Goal: Check status: Check status

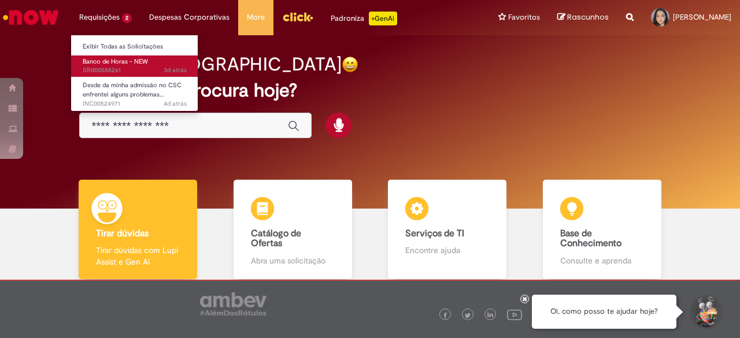
click at [124, 57] on link "Banco de Horas - NEW 3d atrás 3 dias atrás SR000588261" at bounding box center [134, 66] width 127 height 21
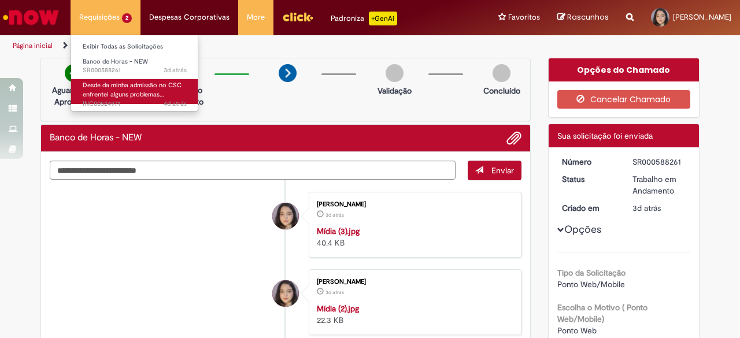
click at [120, 98] on span "Desde da minha admissão no CSC enfrentei alguns problemas…" at bounding box center [132, 90] width 99 height 18
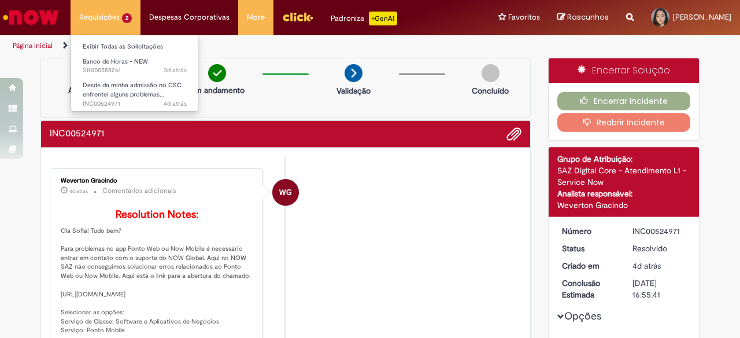
click at [121, 21] on li "Requisições 2 Exibir Todas as Solicitações Banco de Horas - NEW 3d atrás 3 dias…" at bounding box center [106, 17] width 70 height 35
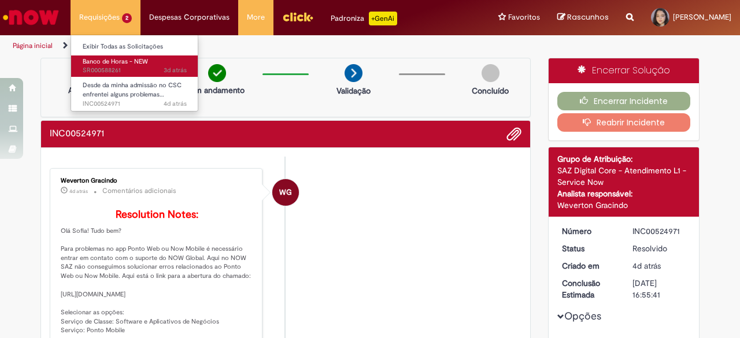
click at [136, 63] on span "Banco de Horas - NEW" at bounding box center [115, 61] width 65 height 9
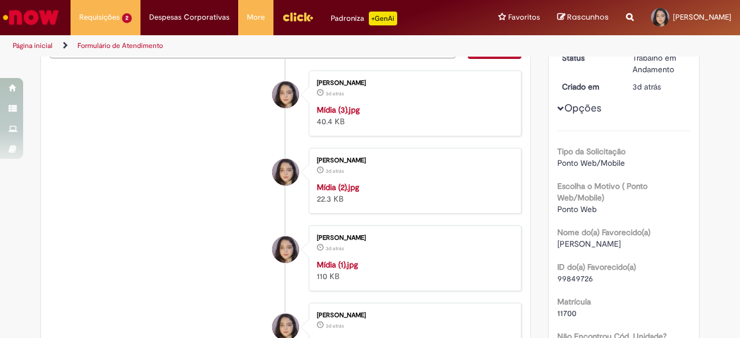
scroll to position [135, 0]
